Goal: Transaction & Acquisition: Purchase product/service

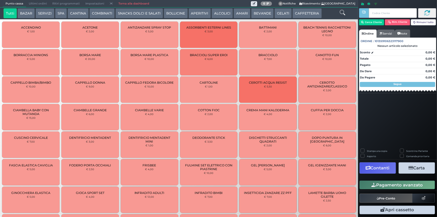
click at [30, 11] on button "BAZAR" at bounding box center [26, 13] width 17 height 10
click at [45, 12] on button "SERVIZI" at bounding box center [45, 13] width 19 height 10
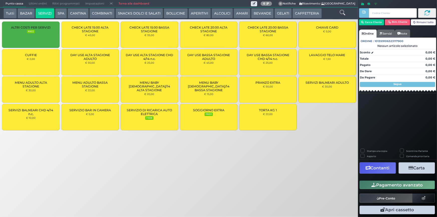
click at [327, 61] on div "LAVAGGIO TELO MARE € 1,50" at bounding box center [328, 62] width 58 height 26
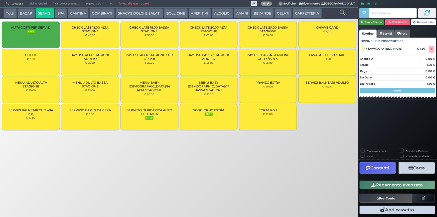
click at [368, 23] on button "Cerca Cliente" at bounding box center [371, 22] width 25 height 6
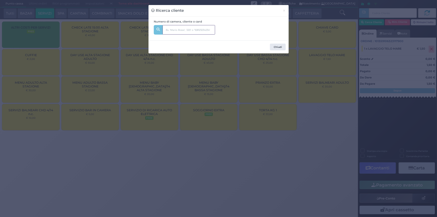
click at [193, 28] on input "text" at bounding box center [189, 30] width 53 height 10
type input "215"
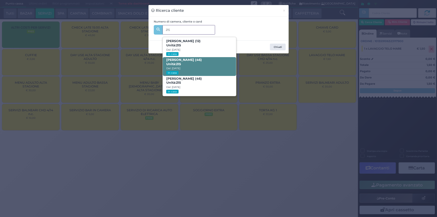
click at [205, 62] on span "[PERSON_NAME] (46) Unità: 215 Dal: [DATE] In casa" at bounding box center [199, 66] width 73 height 19
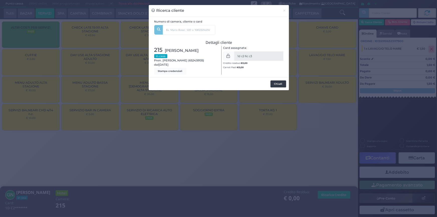
click at [279, 83] on button "Chiudi" at bounding box center [279, 83] width 16 height 7
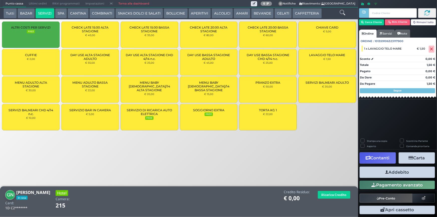
click at [408, 172] on button "Addebito" at bounding box center [397, 172] width 75 height 11
